Goal: Task Accomplishment & Management: Use online tool/utility

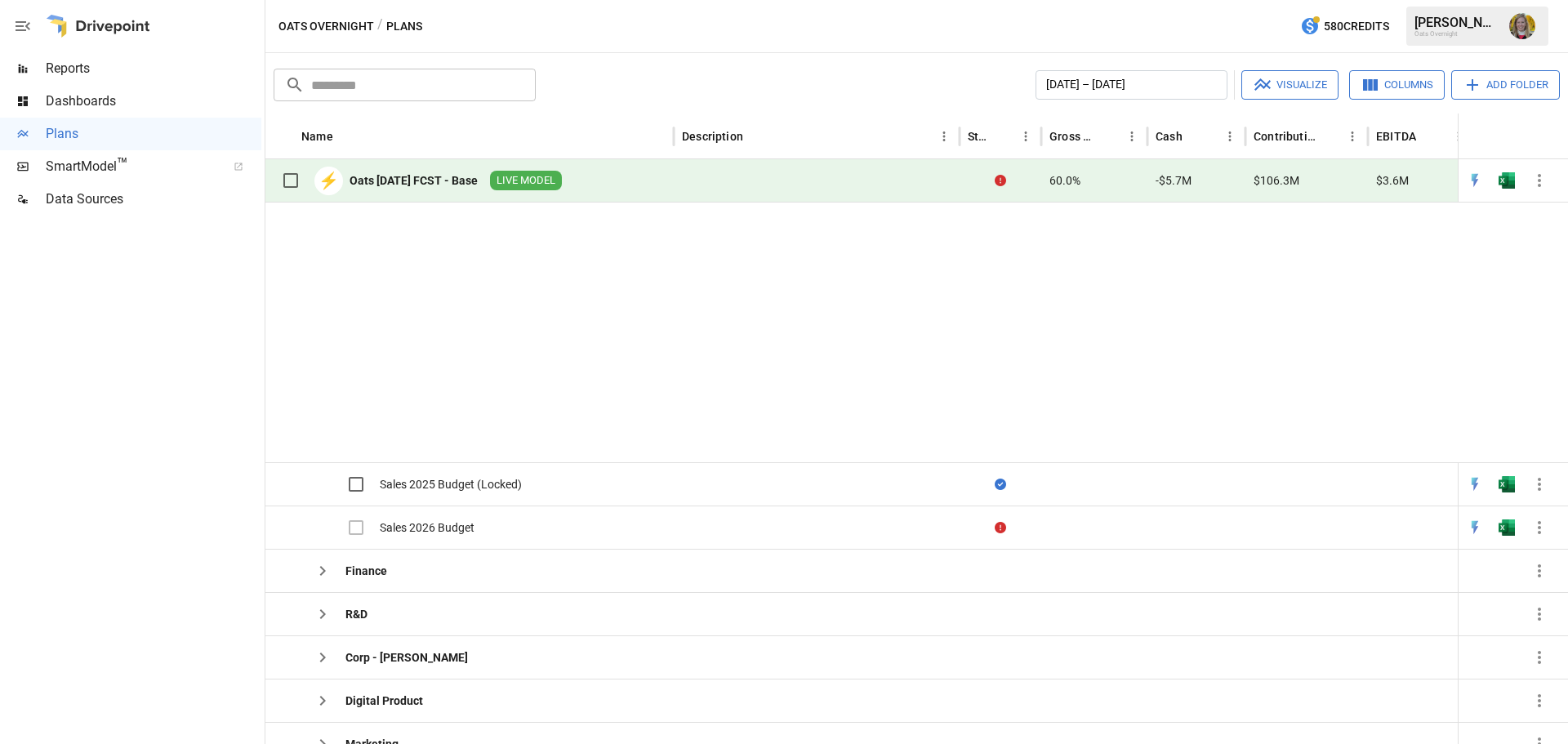
scroll to position [343, 0]
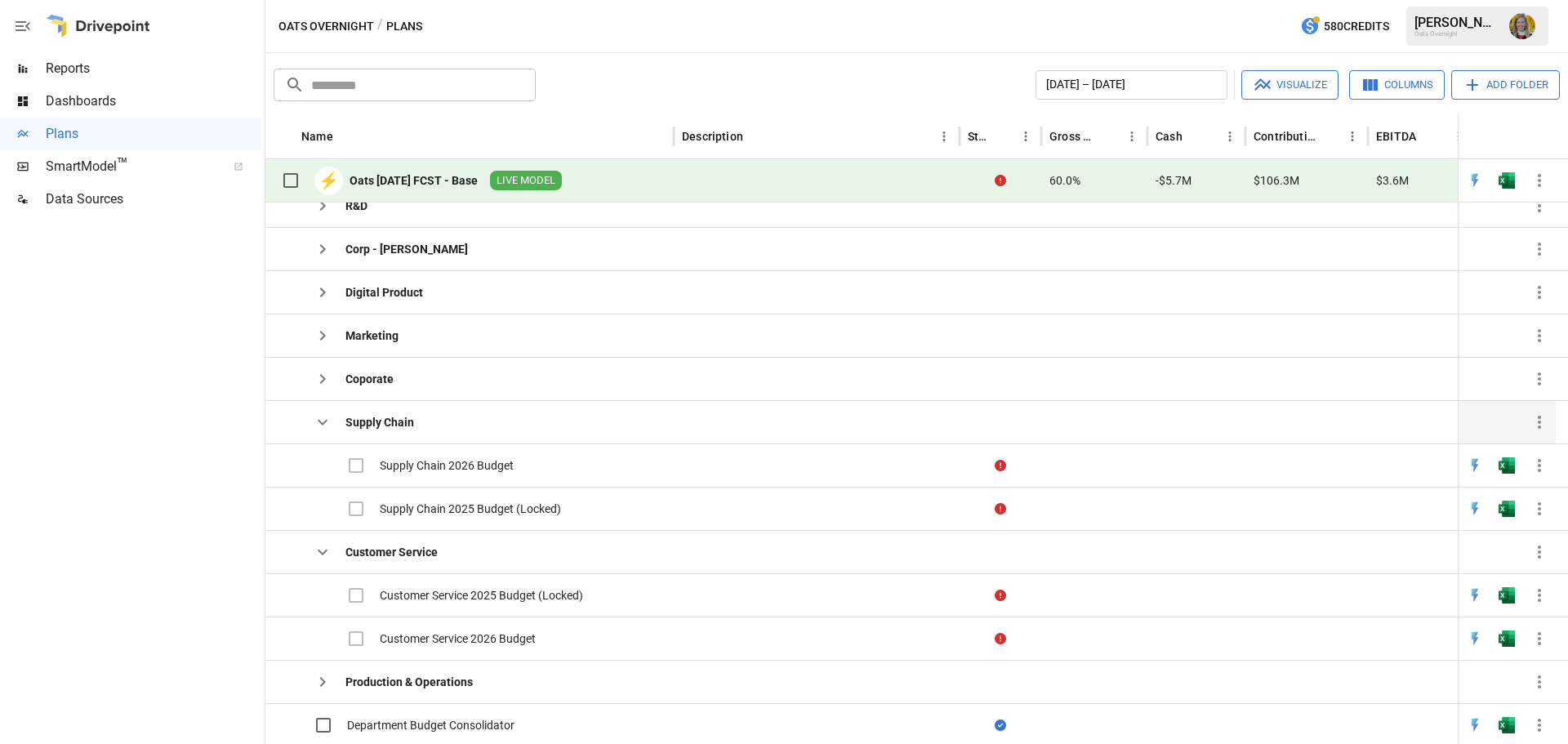
click at [325, 416] on icon "button" at bounding box center [322, 422] width 19 height 19
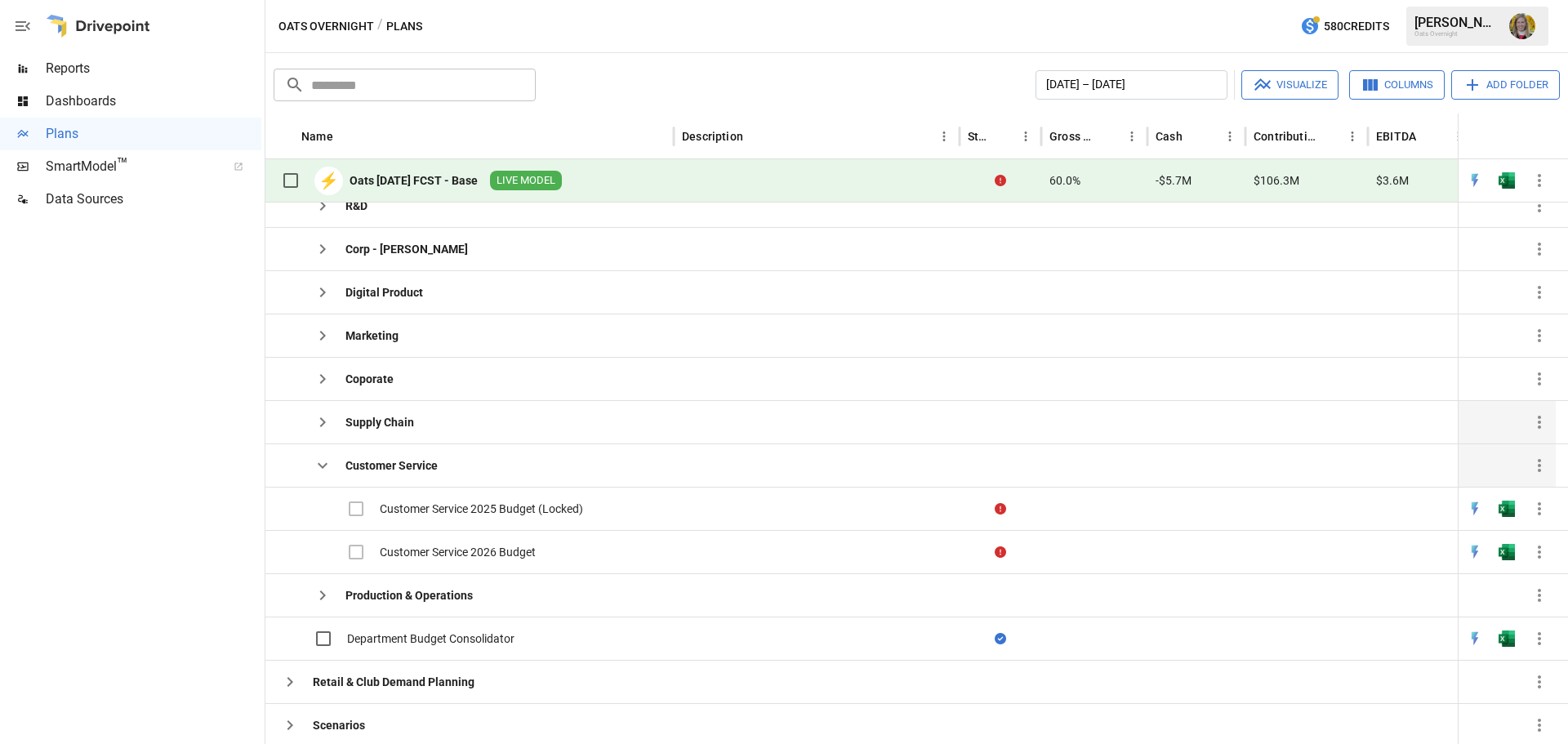
click at [313, 468] on icon "button" at bounding box center [322, 465] width 19 height 19
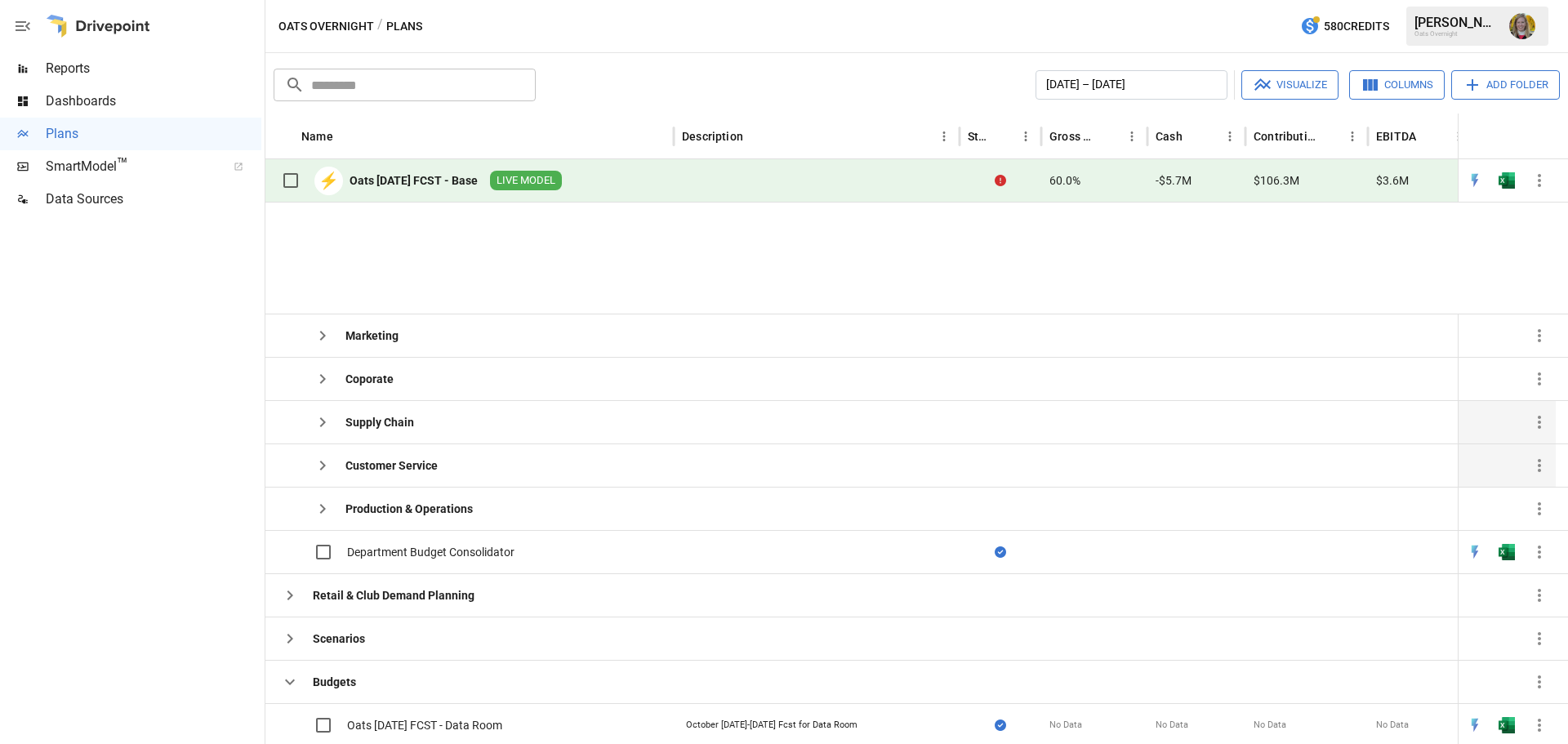
scroll to position [480, 0]
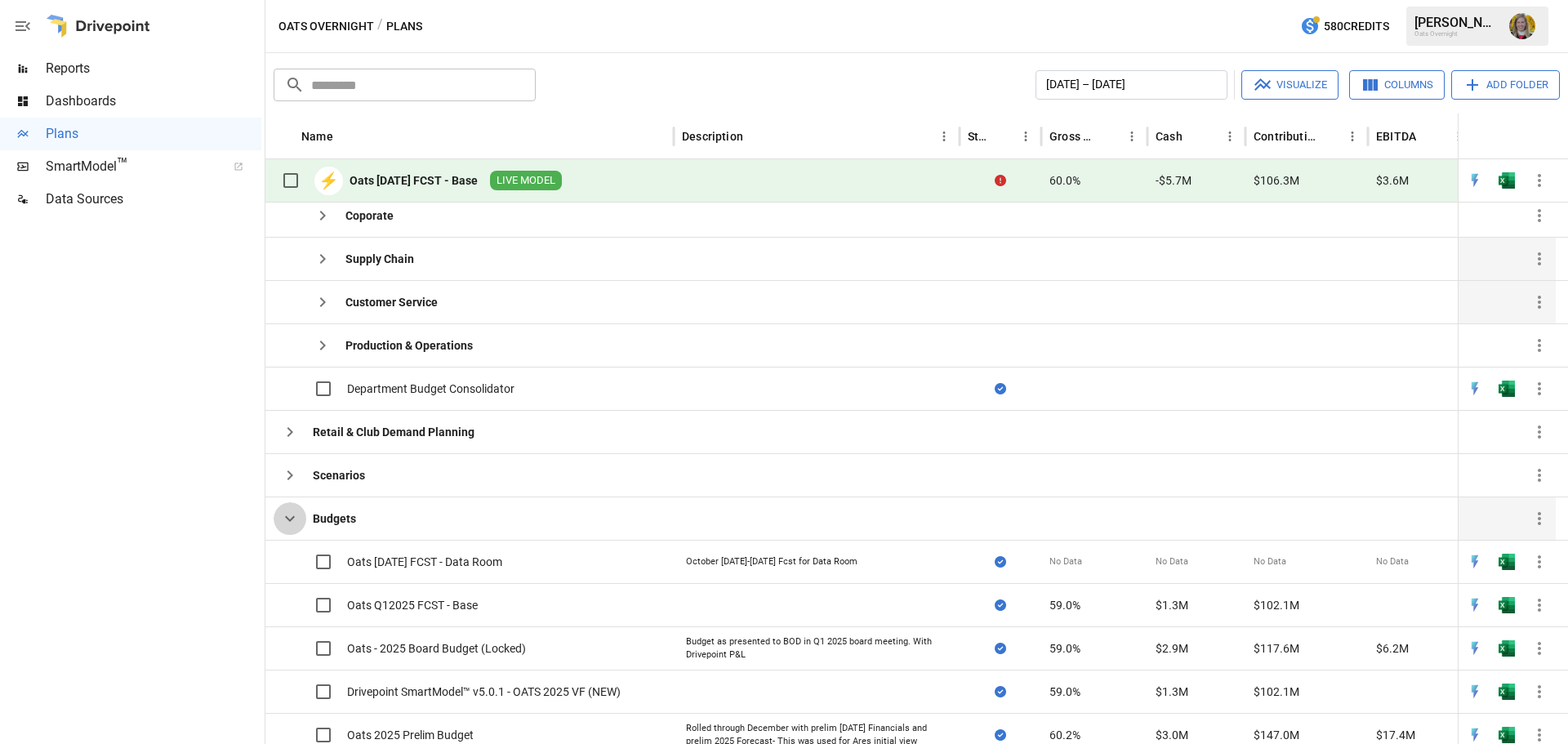
click at [288, 522] on icon "button" at bounding box center [289, 518] width 19 height 19
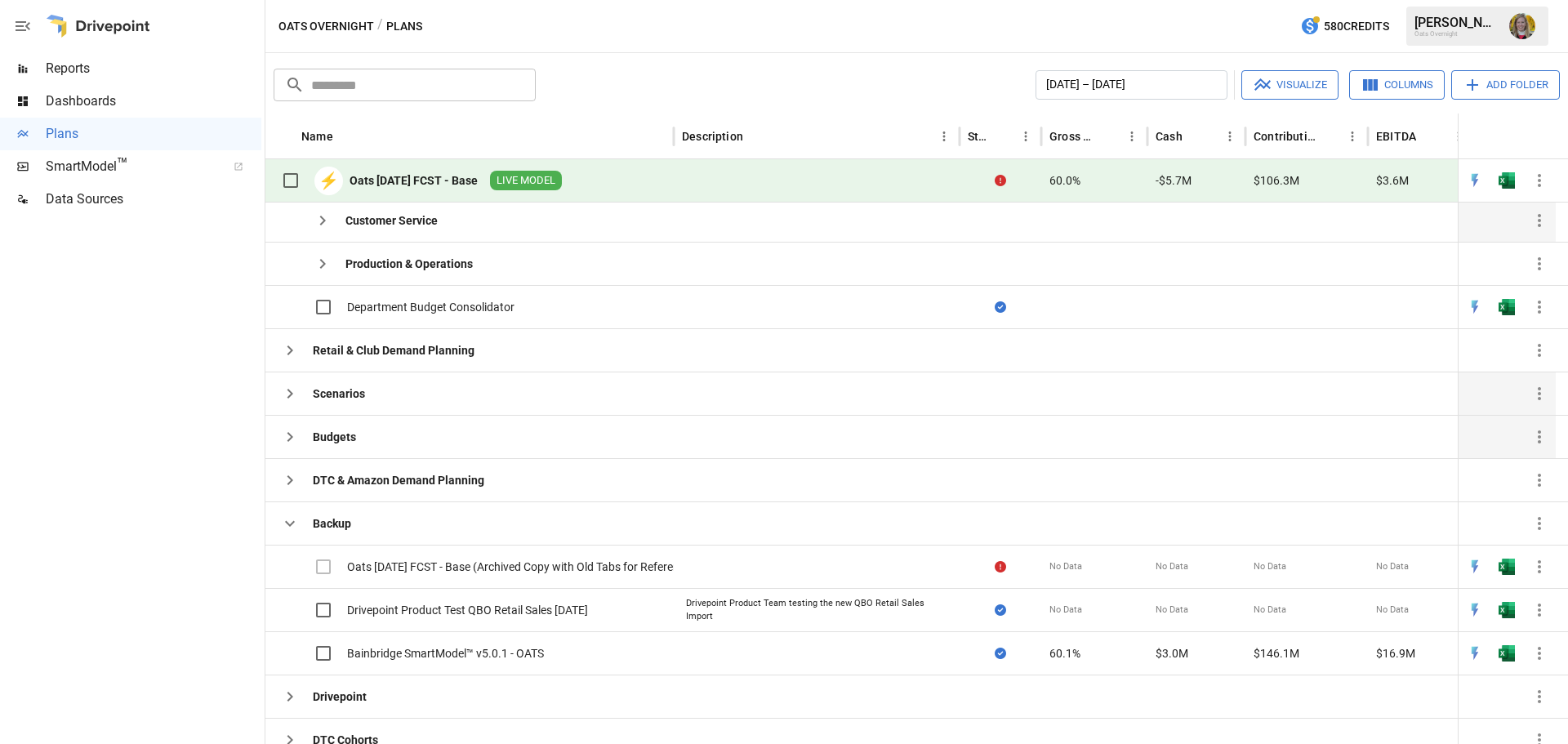
scroll to position [672, 0]
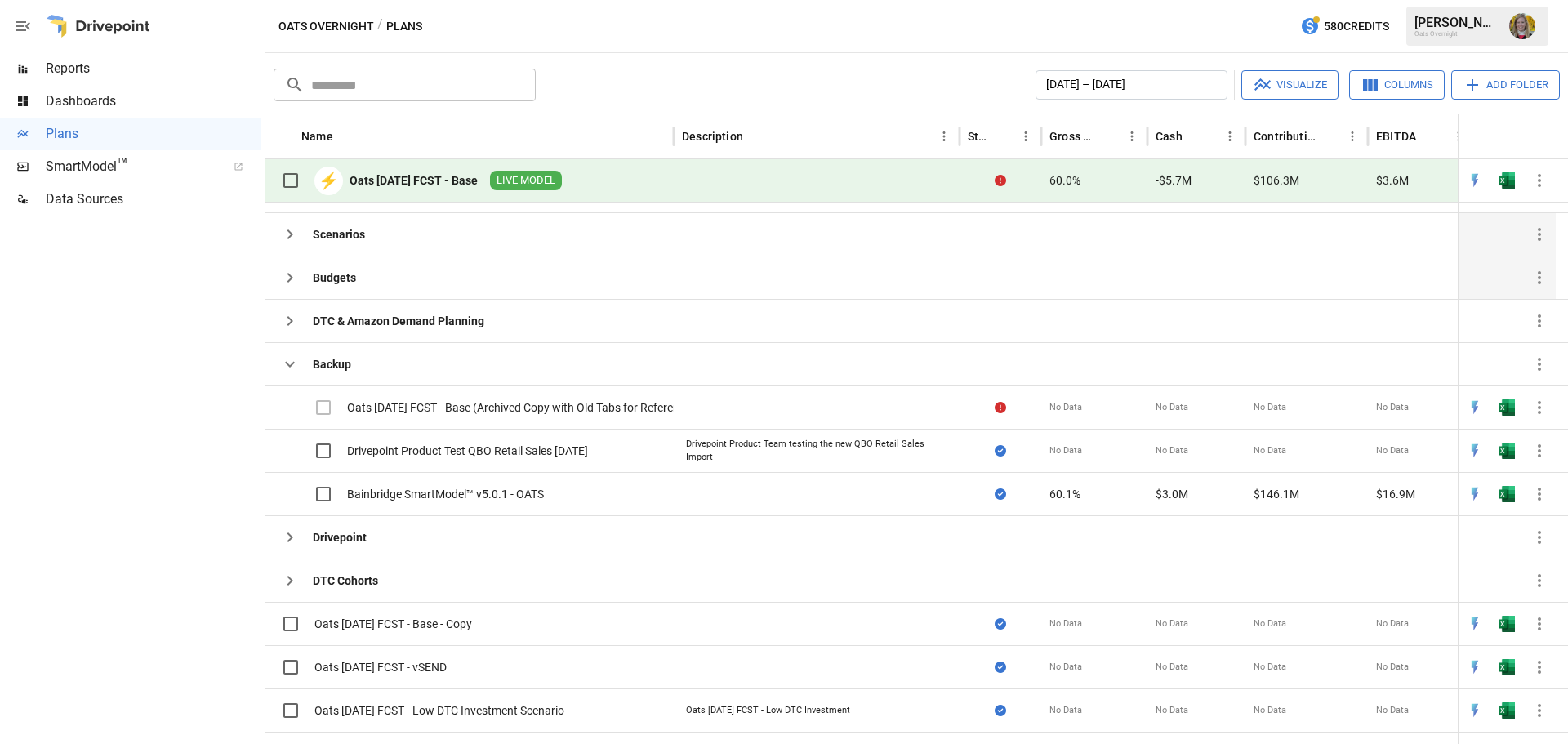
click at [286, 366] on icon "button" at bounding box center [289, 364] width 19 height 19
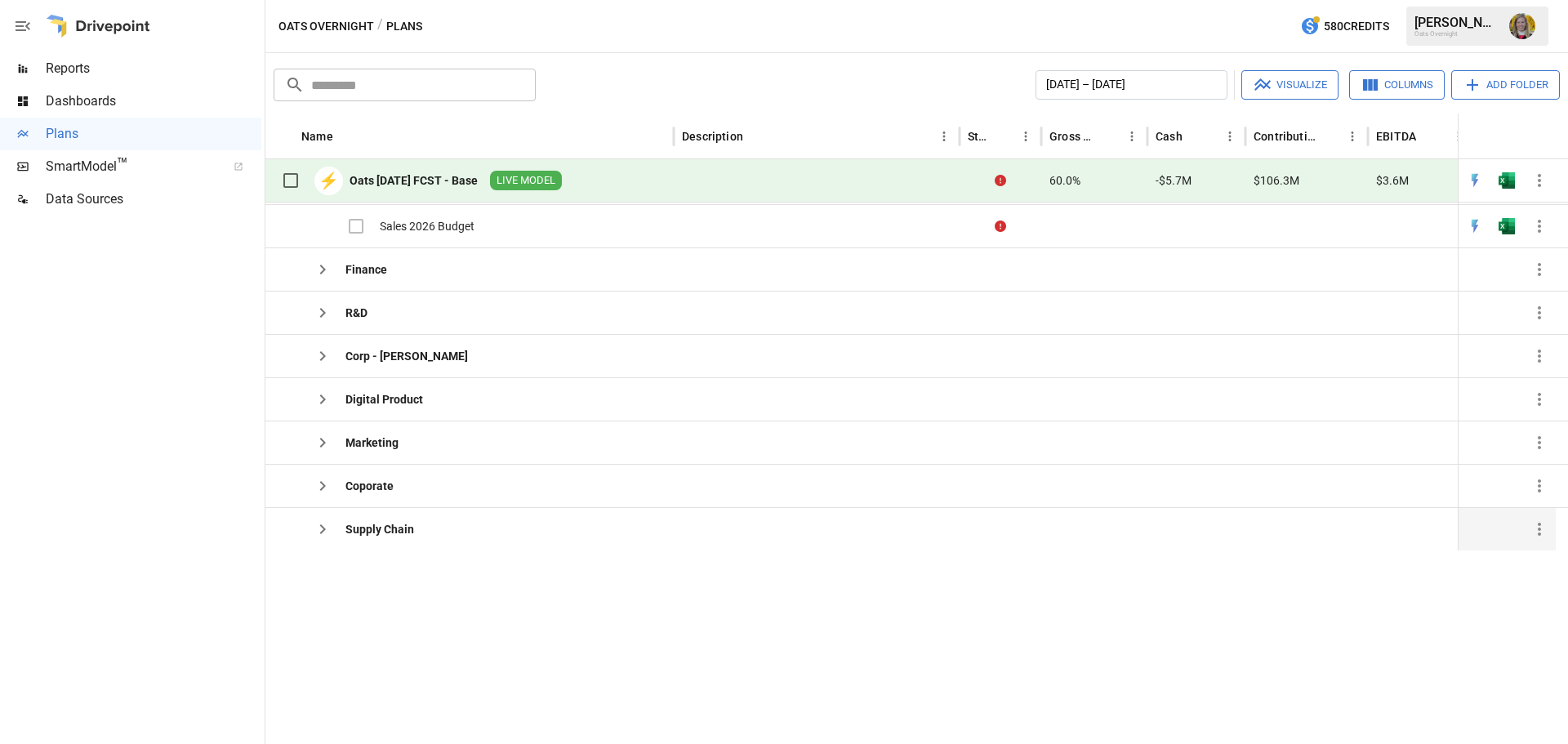
scroll to position [99, 0]
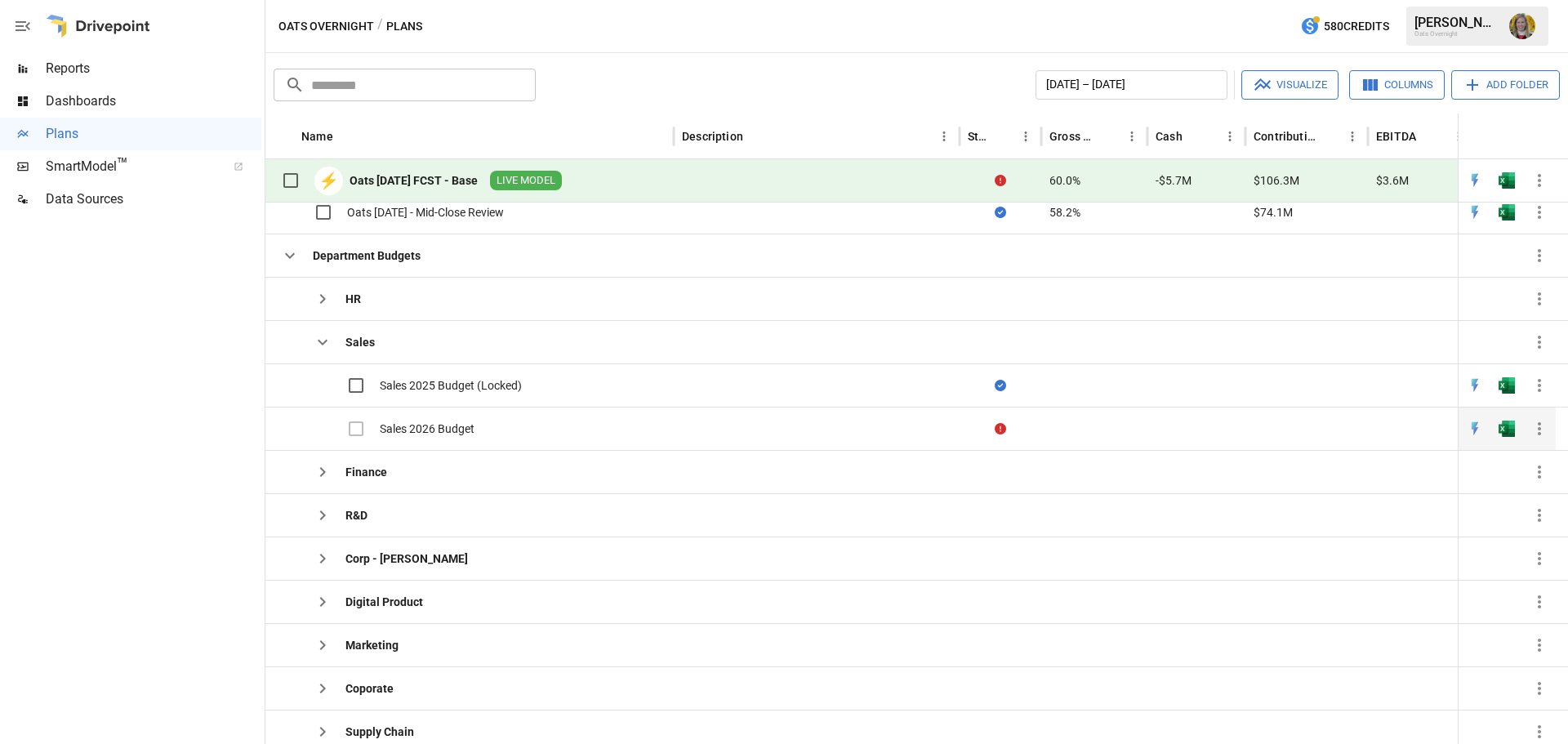
click at [497, 431] on div "Sales 2026 Budget" at bounding box center [469, 428] width 409 height 43
click at [498, 431] on div "Sales 2026 Budget" at bounding box center [469, 428] width 409 height 43
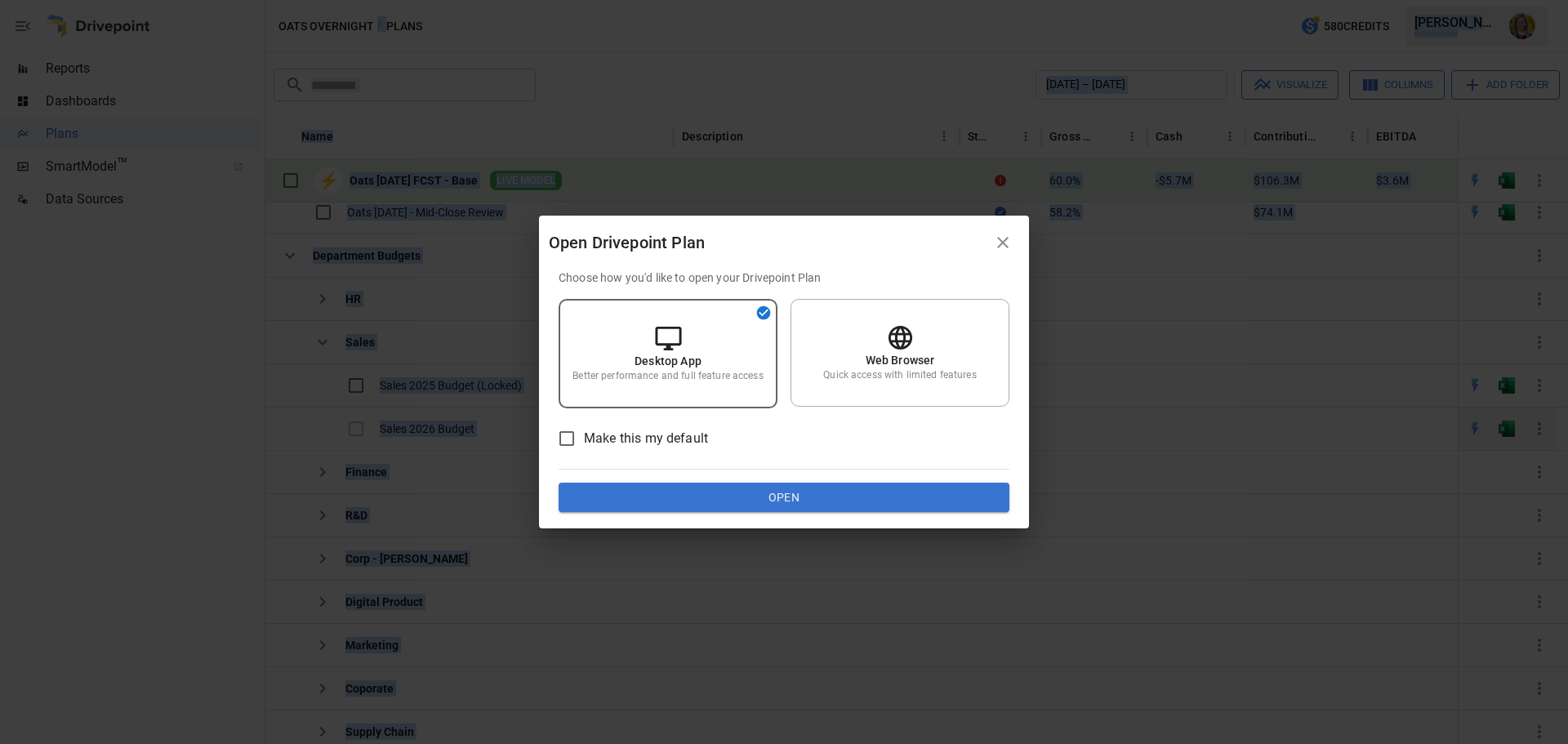
click at [498, 431] on div "Open Drivepoint Plan Choose how you'd like to open your Drivepoint Plan Desktop…" at bounding box center [784, 372] width 1568 height 744
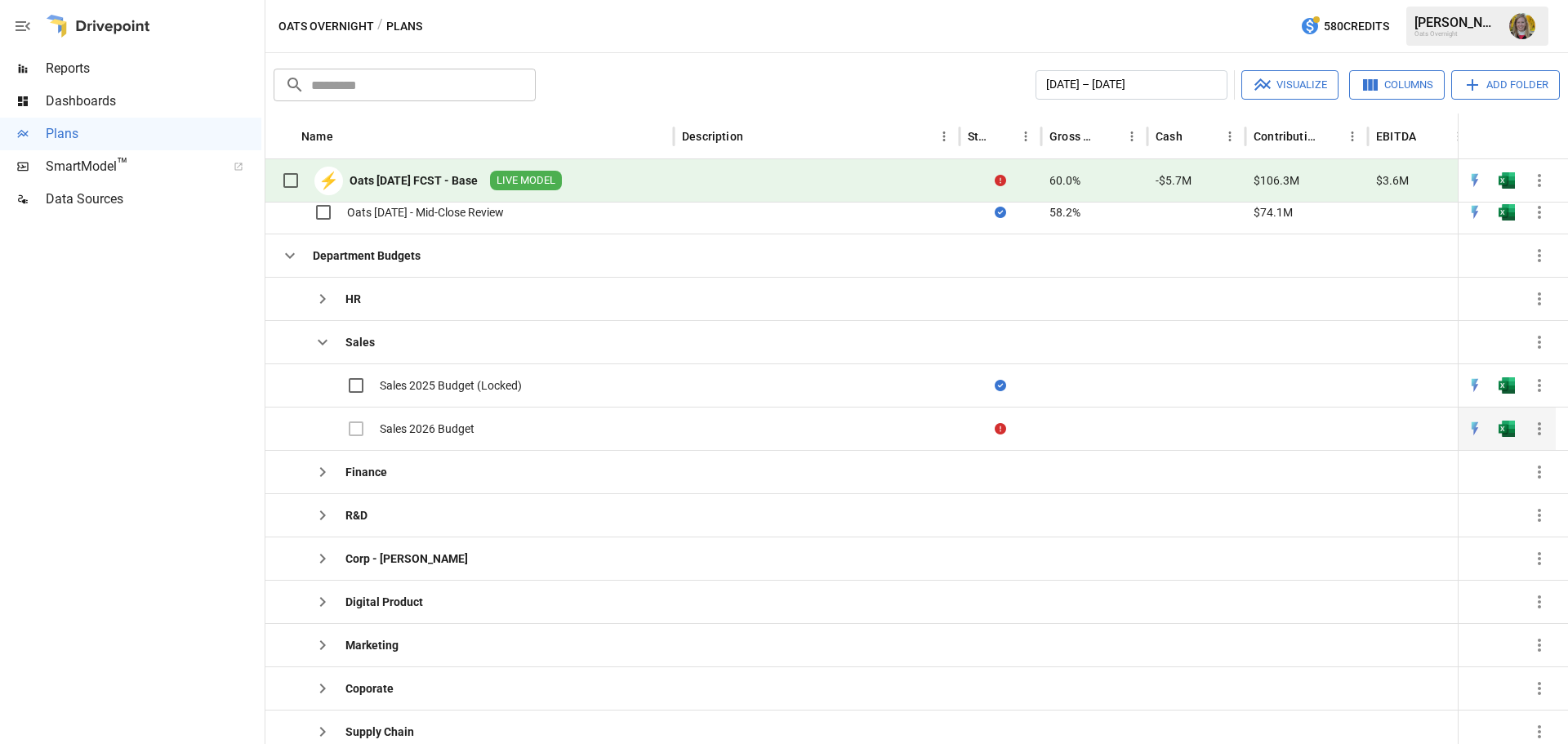
click at [411, 434] on div "Sales 2026 Budget" at bounding box center [427, 429] width 95 height 17
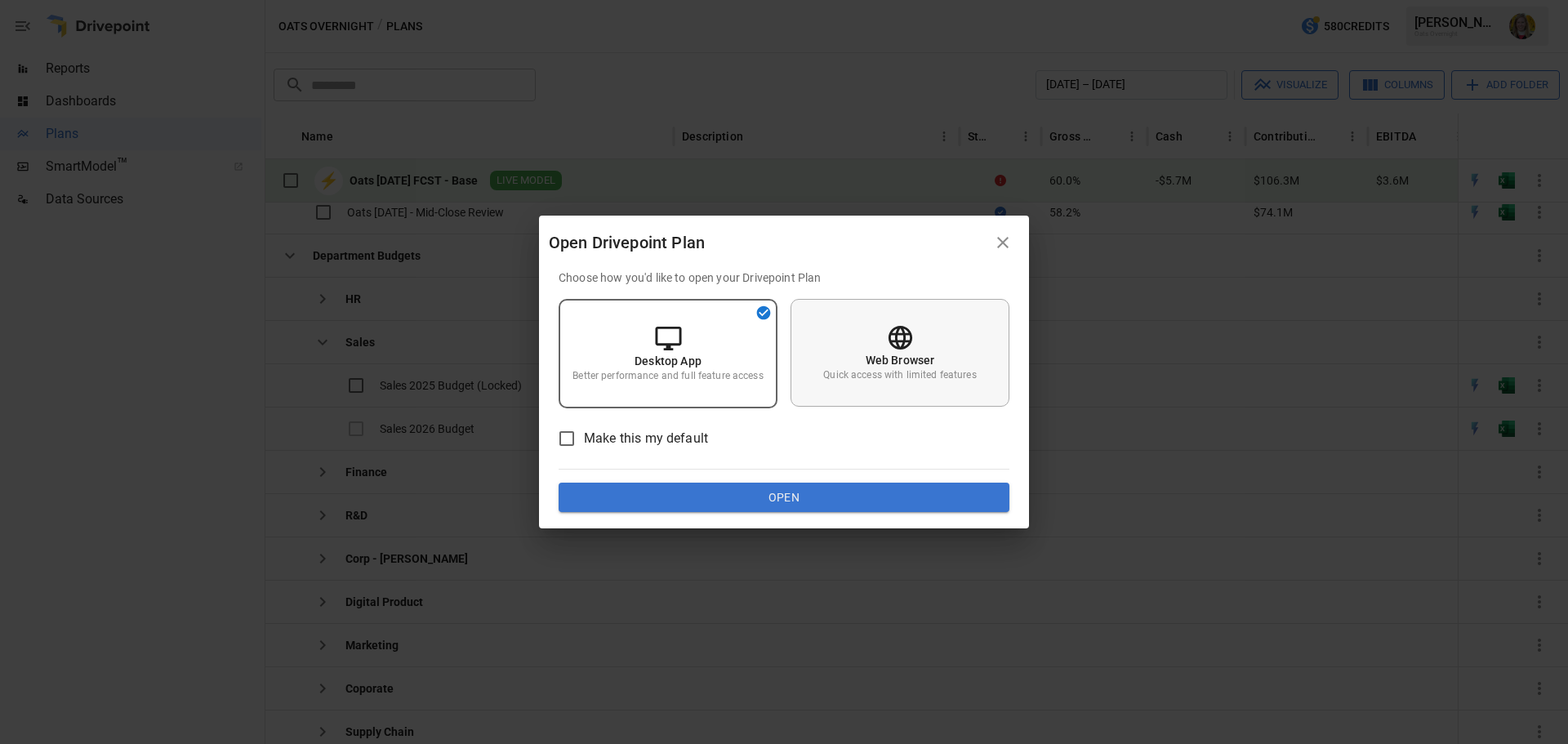
click at [932, 377] on p "Quick access with limited features" at bounding box center [899, 375] width 152 height 14
click at [861, 494] on button "Open" at bounding box center [784, 498] width 451 height 29
